Goal: Task Accomplishment & Management: Complete application form

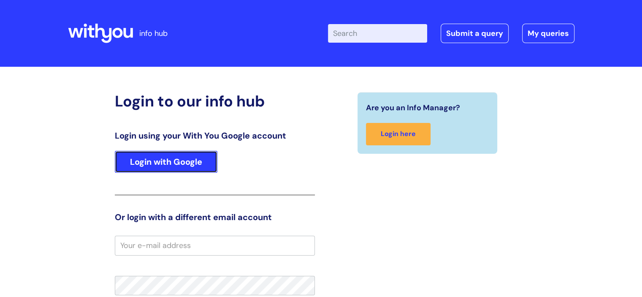
click at [192, 155] on link "Login with Google" at bounding box center [166, 162] width 103 height 22
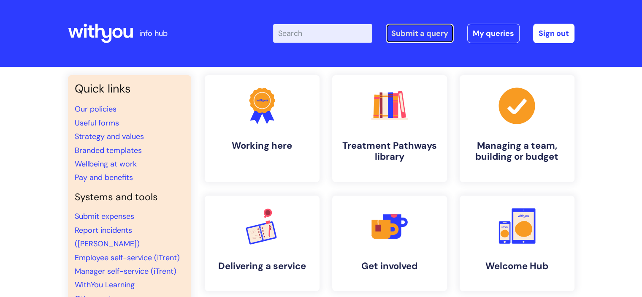
click at [418, 34] on link "Submit a query" at bounding box center [420, 33] width 68 height 19
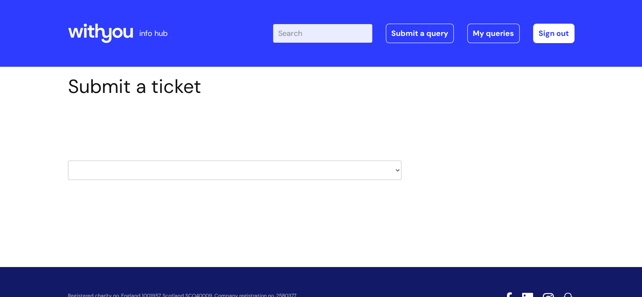
click at [329, 165] on select "HR / People IT and Support Clinical Drug Alerts Finance Accounts Data Support T…" at bounding box center [234, 169] width 333 height 19
select select "it_and_support"
click at [68, 160] on select "HR / People IT and Support Clinical Drug Alerts Finance Accounts Data Support T…" at bounding box center [234, 169] width 333 height 19
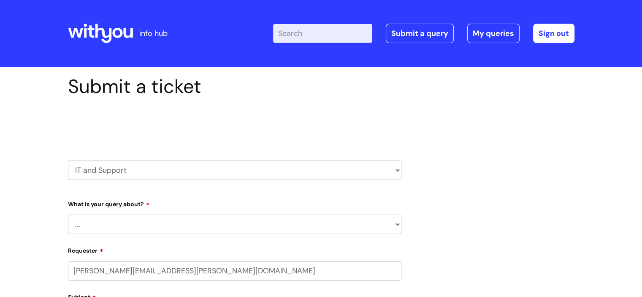
select select "80004157231"
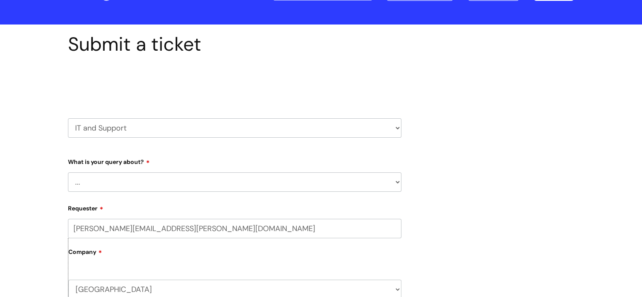
click at [111, 180] on select "... Mobile Phone Reset & MFA Accounts, Starters and Leavers IT Hardware issue I…" at bounding box center [234, 181] width 333 height 19
select select "System/software"
click at [68, 172] on select "... Mobile Phone Reset & MFA Accounts, Starters and Leavers IT Hardware issue I…" at bounding box center [234, 181] width 333 height 19
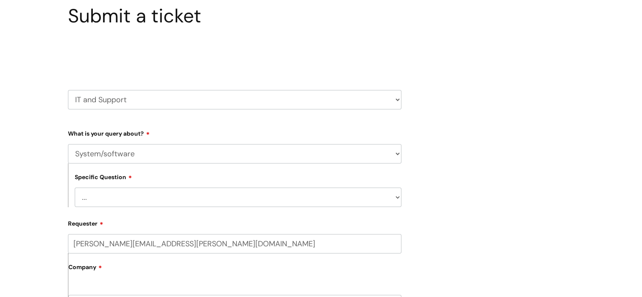
scroll to position [84, 0]
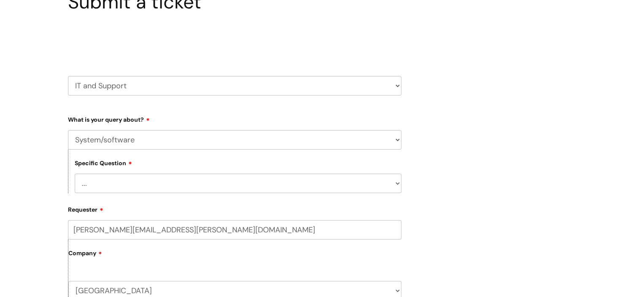
click at [149, 176] on select "... Halo PCMIS Iaptus NHS Email CJSM Email Mitel Another System Google (Workspa…" at bounding box center [238, 182] width 327 height 19
select select "NHS Email"
click at [75, 173] on select "... Halo PCMIS Iaptus NHS Email CJSM Email Mitel Another System Google (Workspa…" at bounding box center [238, 182] width 327 height 19
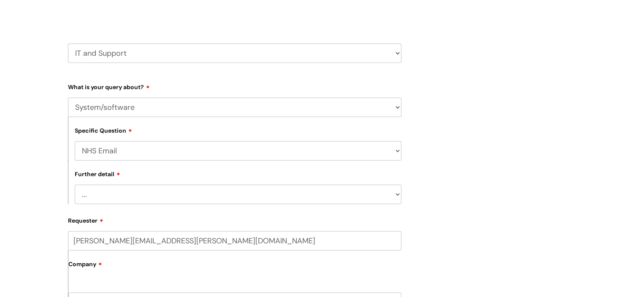
scroll to position [169, 0]
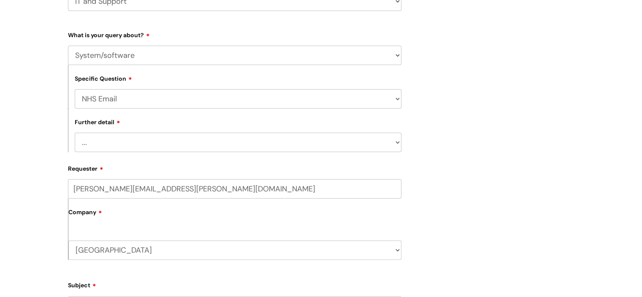
click at [122, 138] on select "... I’m having a problem logging into NHS.net I can’t send email in NHS.net I a…" at bounding box center [238, 142] width 327 height 19
select select "I’m having a problem logging into NHS.net"
click at [75, 133] on select "... I’m having a problem logging into NHS.net I can’t send email in NHS.net I a…" at bounding box center [238, 142] width 327 height 19
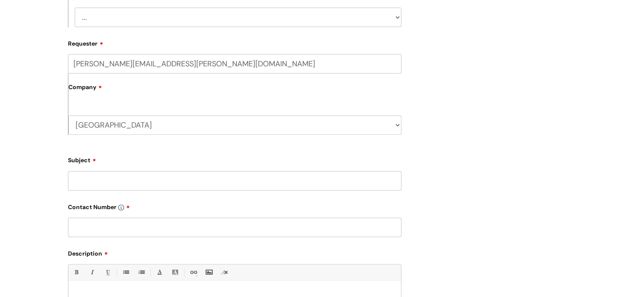
scroll to position [295, 0]
click at [126, 177] on input "Subject" at bounding box center [234, 178] width 333 height 19
type input "NHS email password"
drag, startPoint x: 120, startPoint y: 64, endPoint x: 70, endPoint y: 63, distance: 49.8
click at [70, 63] on input "lewis.langdon@wearewithyou.org.uk" at bounding box center [234, 61] width 333 height 19
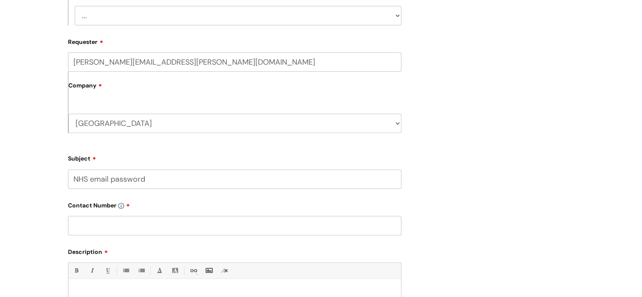
type input "jill.foulds@wearewithyou.org.uk"
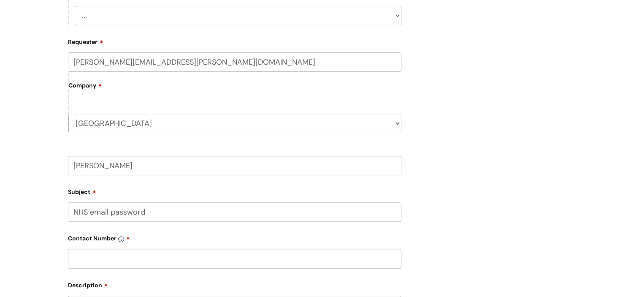
type input "Jill"
type input "n/a"
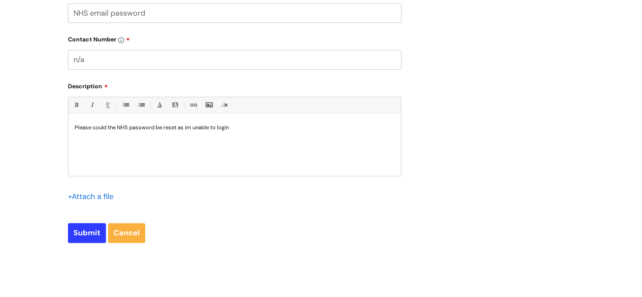
scroll to position [558, 0]
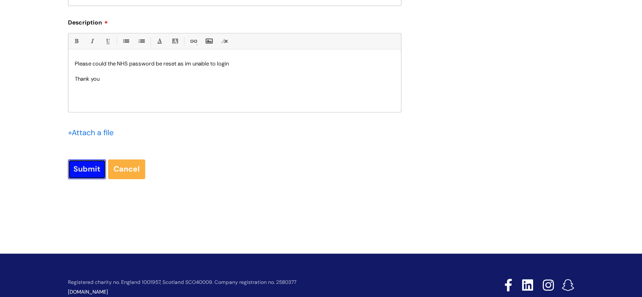
click at [86, 175] on input "Submit" at bounding box center [87, 168] width 38 height 19
type input "Please Wait..."
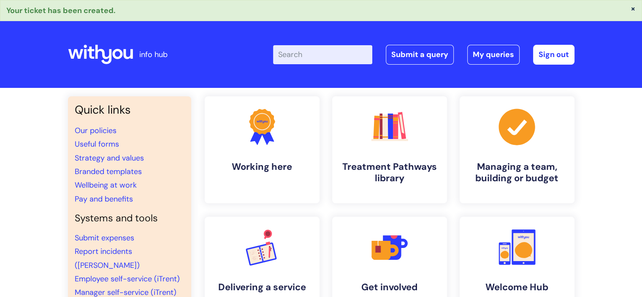
click at [97, 56] on icon at bounding box center [103, 54] width 16 height 19
